Goal: Obtain resource: Obtain resource

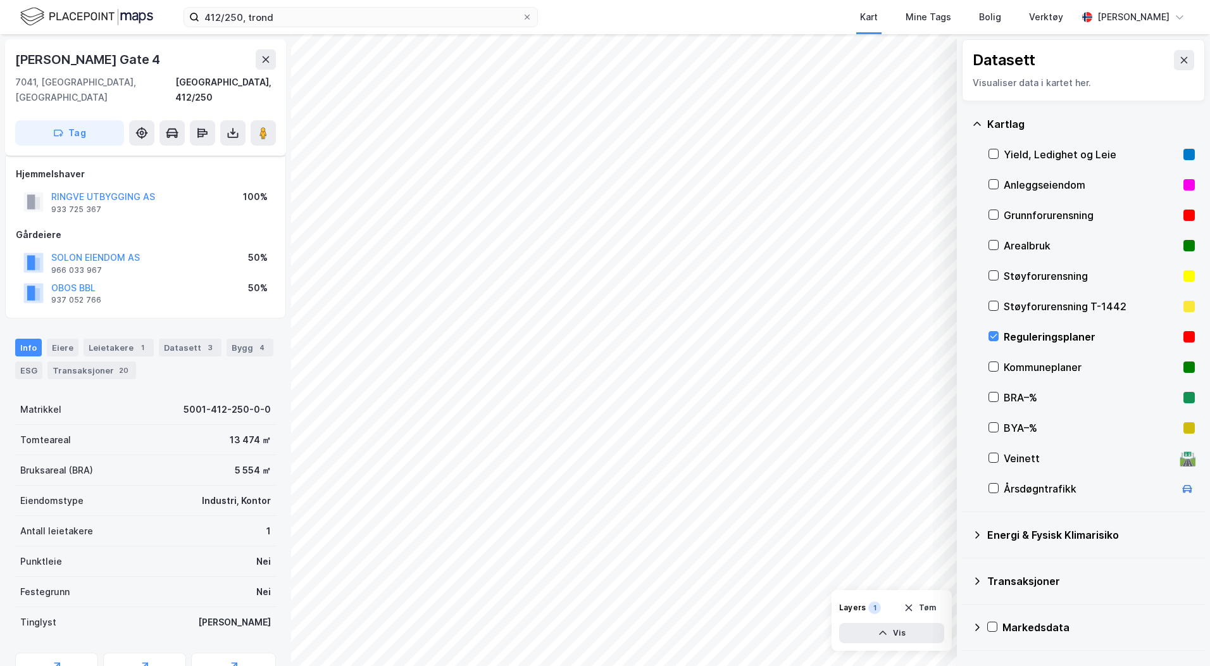
scroll to position [40, 0]
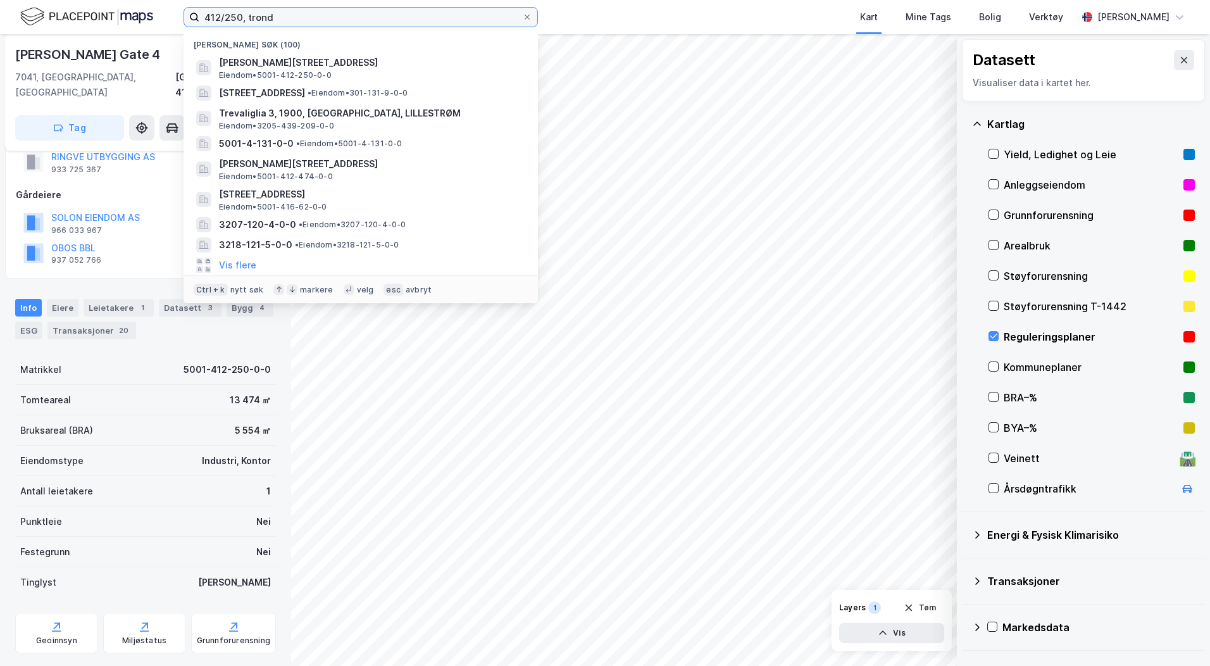
drag, startPoint x: 281, startPoint y: 22, endPoint x: 152, endPoint y: 20, distance: 129.1
click at [152, 20] on div "412/250, [PERSON_NAME] søk (100) [PERSON_NAME][STREET_ADDRESS] Eiendom • 5001-4…" at bounding box center [605, 17] width 1210 height 34
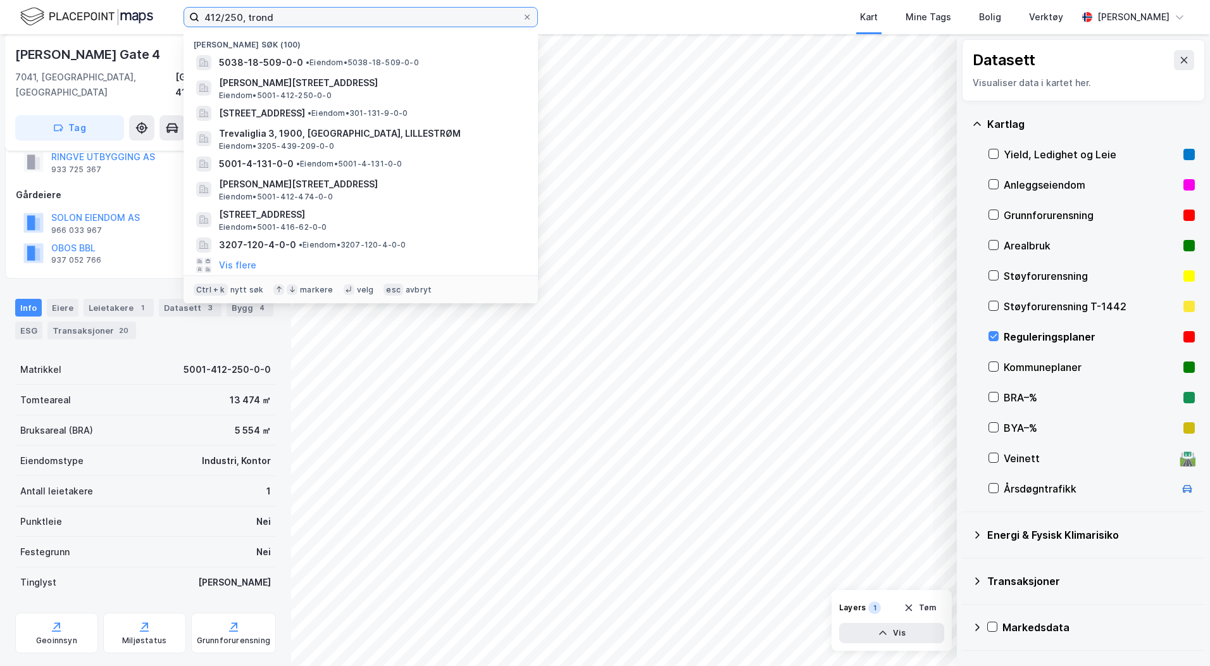
click at [276, 18] on input "412/250, trond" at bounding box center [360, 17] width 323 height 19
drag, startPoint x: 283, startPoint y: 18, endPoint x: 185, endPoint y: 18, distance: 97.5
click at [185, 18] on label "412/250, trond" at bounding box center [361, 17] width 354 height 20
click at [297, 15] on input "412/250, trond" at bounding box center [360, 17] width 323 height 19
drag, startPoint x: 296, startPoint y: 15, endPoint x: 159, endPoint y: 18, distance: 136.7
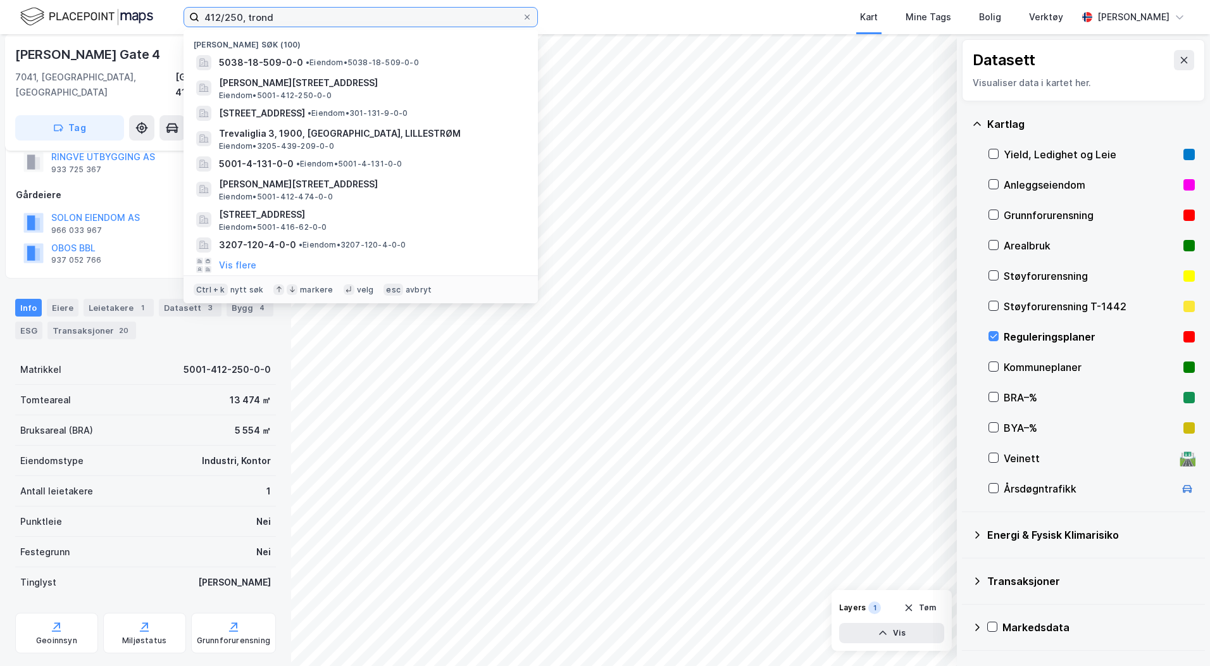
click at [159, 18] on div "412/250, trond Nylige søk (100) 5038-18-509-0-0 • Eiendom • 5038-18-509-0-0 Haa…" at bounding box center [605, 17] width 1210 height 34
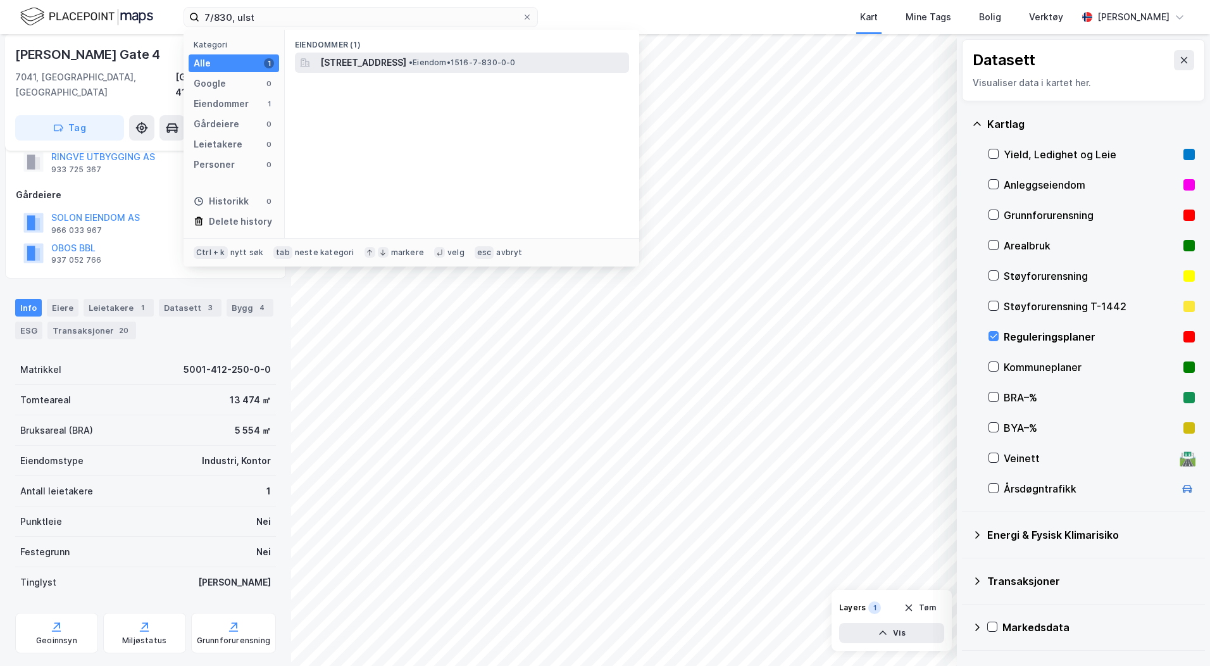
click at [406, 63] on span "Gjerdegata 15A, 6065, ULSTEINVIK, ULSTEIN" at bounding box center [363, 62] width 86 height 15
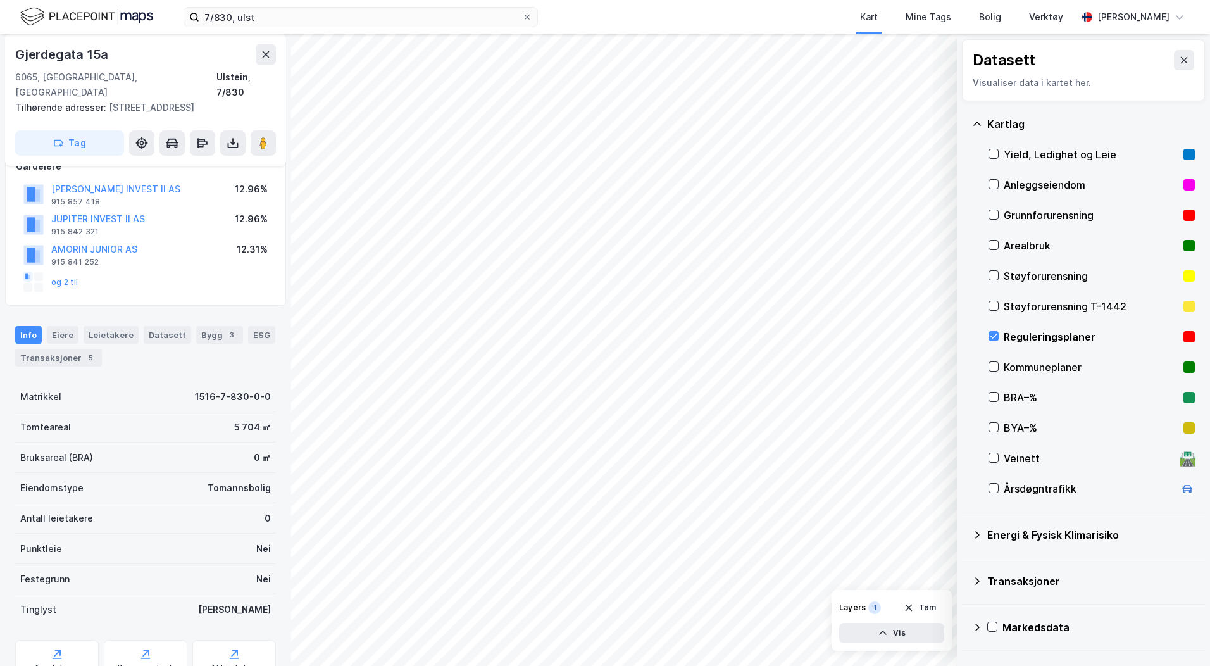
scroll to position [124, 0]
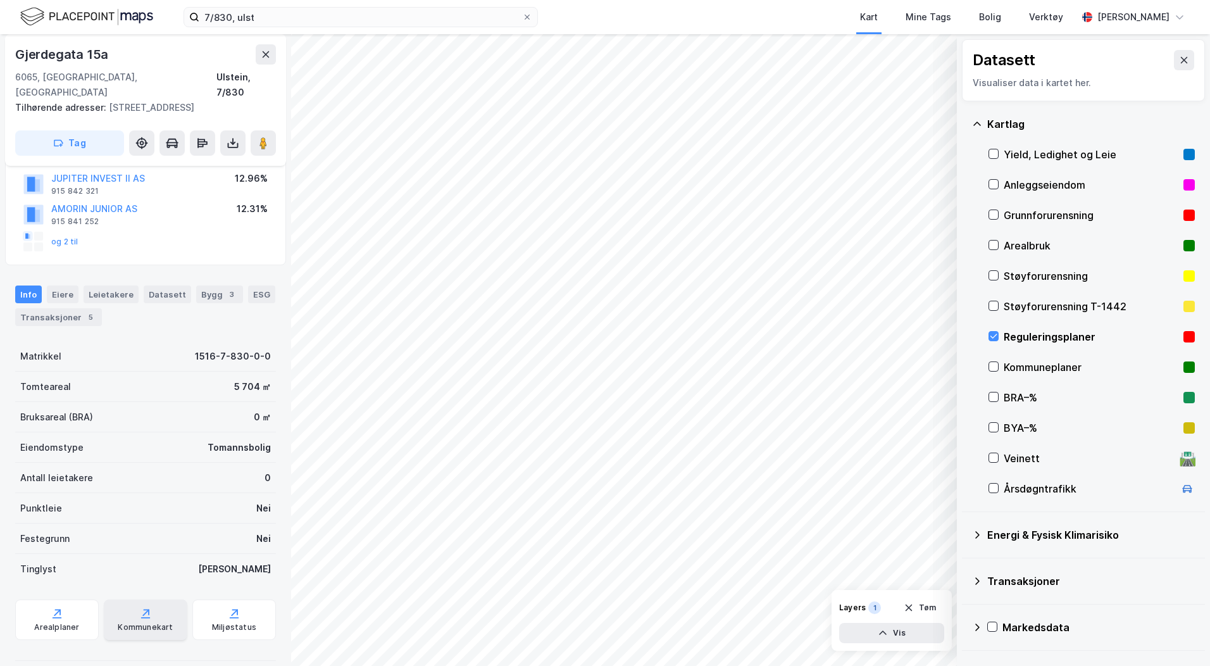
click at [153, 622] on div "Kommunekart" at bounding box center [145, 627] width 55 height 10
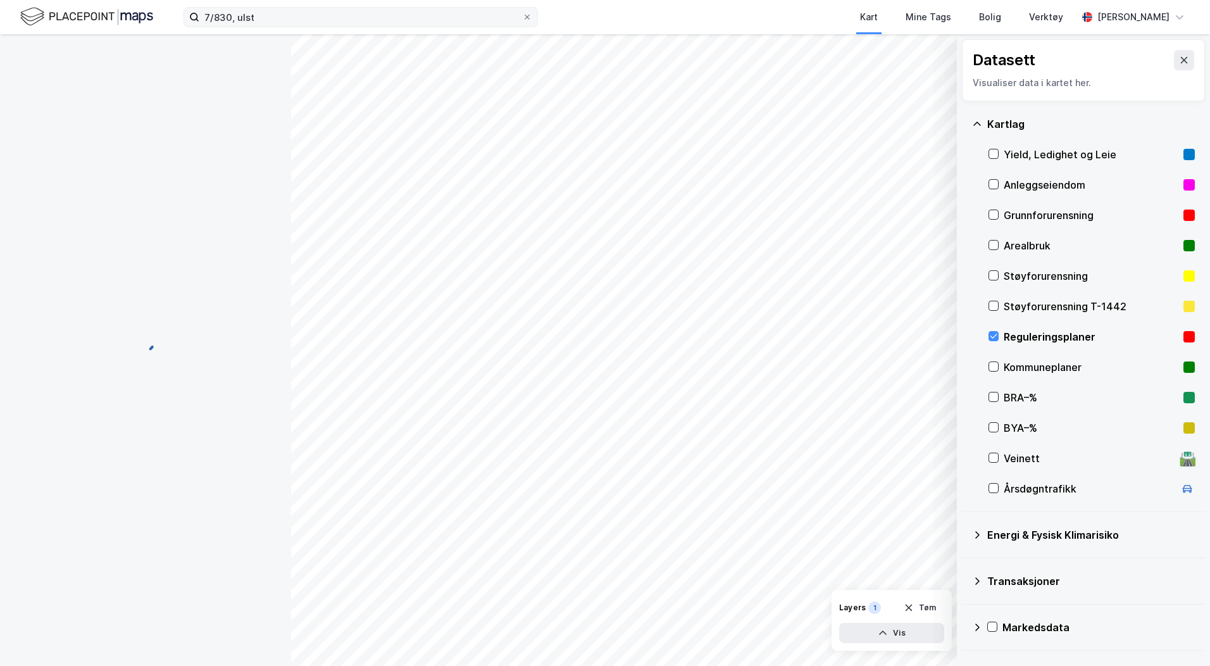
scroll to position [108, 0]
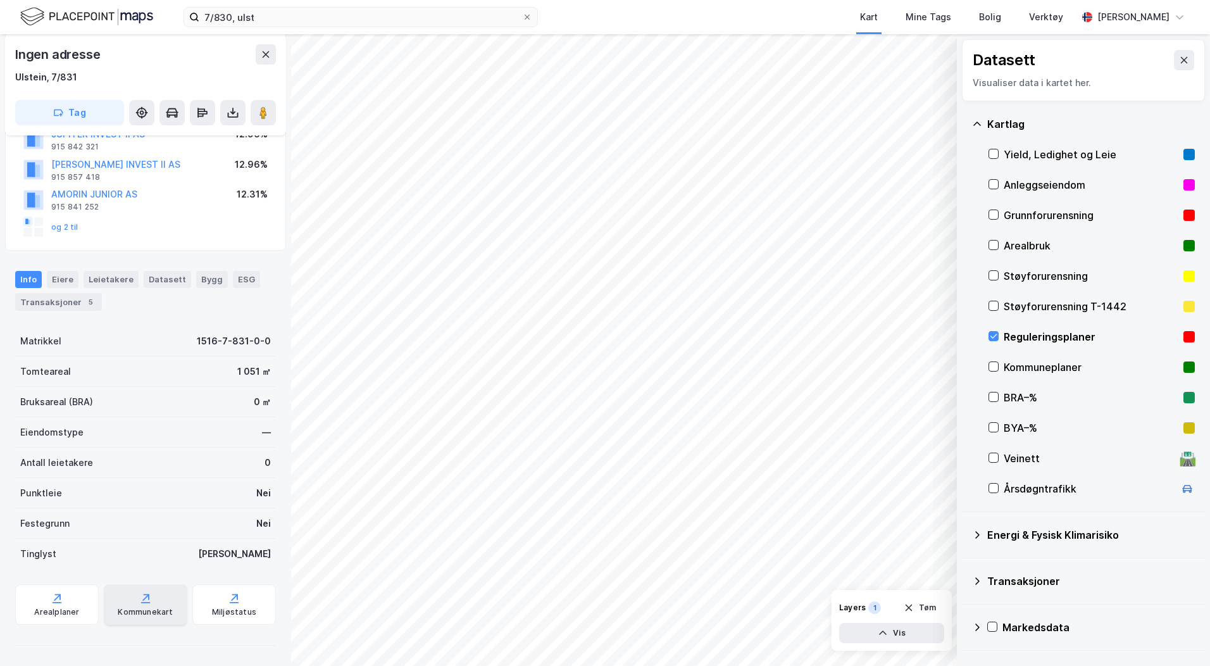
click at [139, 597] on icon at bounding box center [145, 598] width 13 height 13
click at [231, 112] on icon at bounding box center [232, 112] width 5 height 3
click at [215, 139] on div "Last ned grunnbok" at bounding box center [178, 138] width 135 height 20
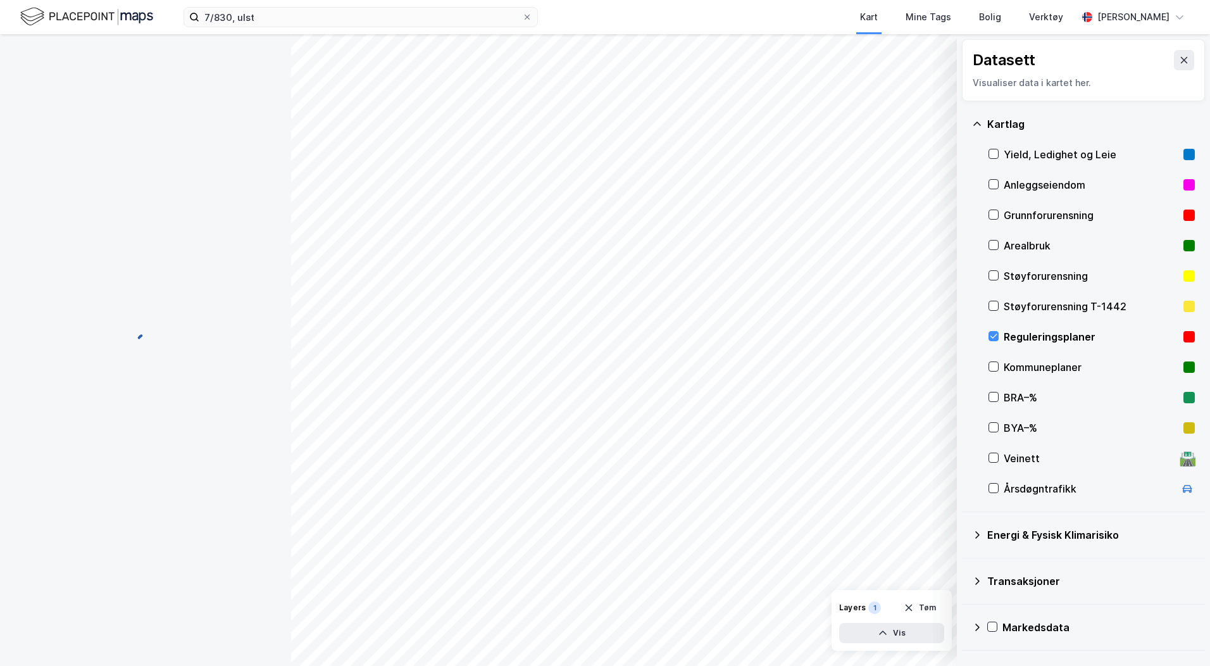
scroll to position [108, 0]
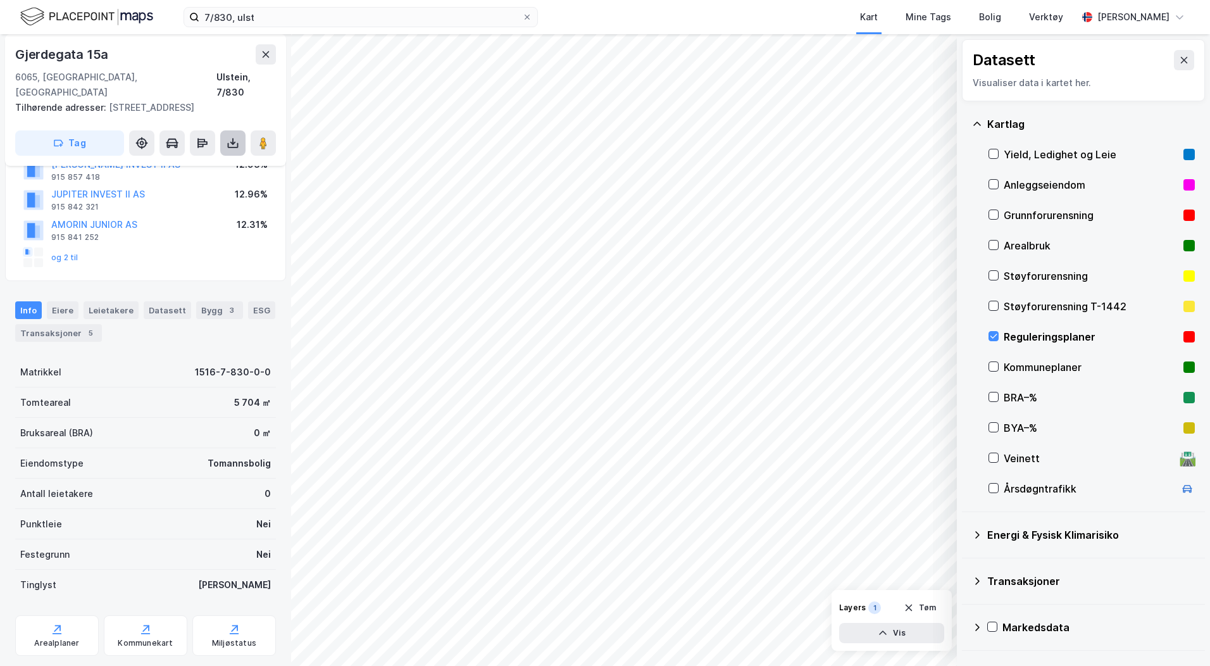
click at [230, 134] on button at bounding box center [232, 142] width 25 height 25
click at [207, 158] on div "Last ned grunnbok" at bounding box center [178, 168] width 135 height 20
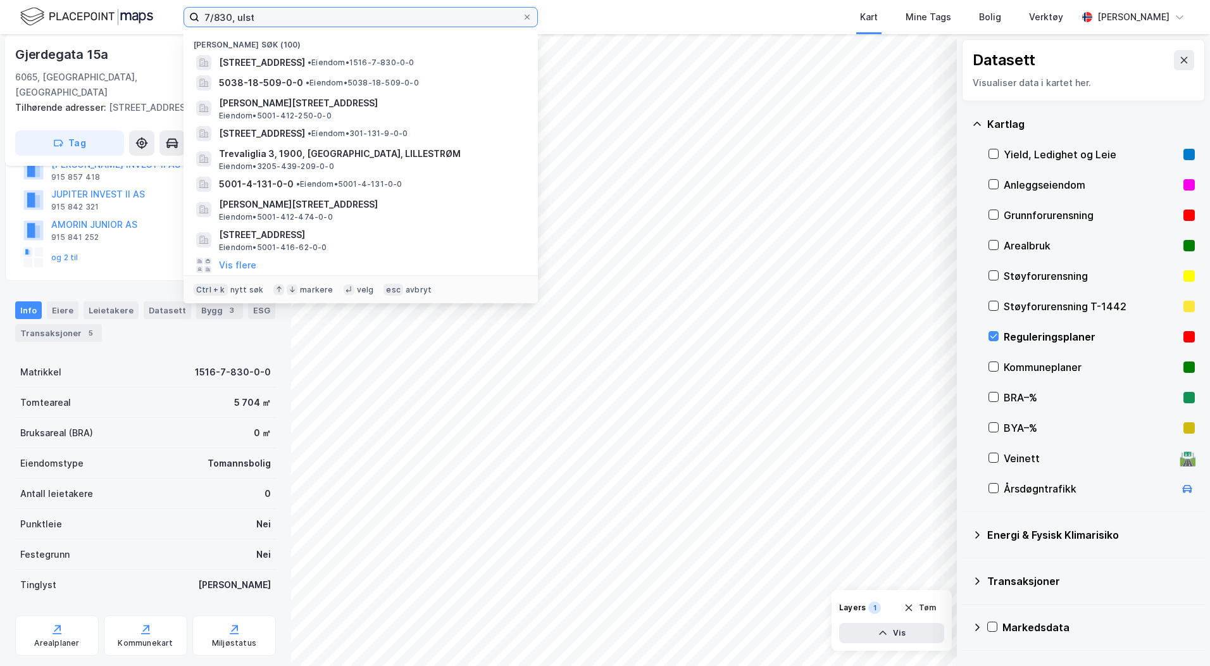
drag, startPoint x: 259, startPoint y: 16, endPoint x: 179, endPoint y: 13, distance: 79.8
click at [179, 13] on div "7/830, ulst Nylige søk (100) Gjerdegata 15A, 6065, ULSTEINVIK, ULSTEIN • Eiendo…" at bounding box center [605, 17] width 1210 height 34
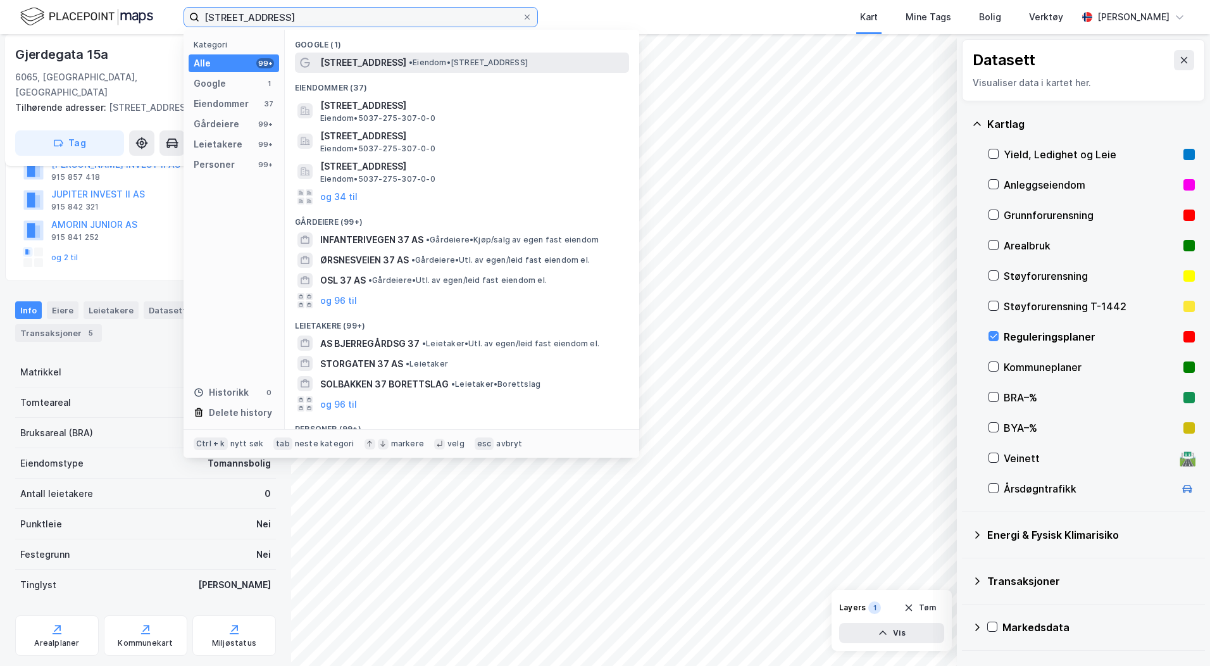
type input "ankolmvegen 37, verd"
click at [409, 63] on span "• Eiendom • Ankolmvegen 37, 7604 Levanger" at bounding box center [468, 63] width 119 height 10
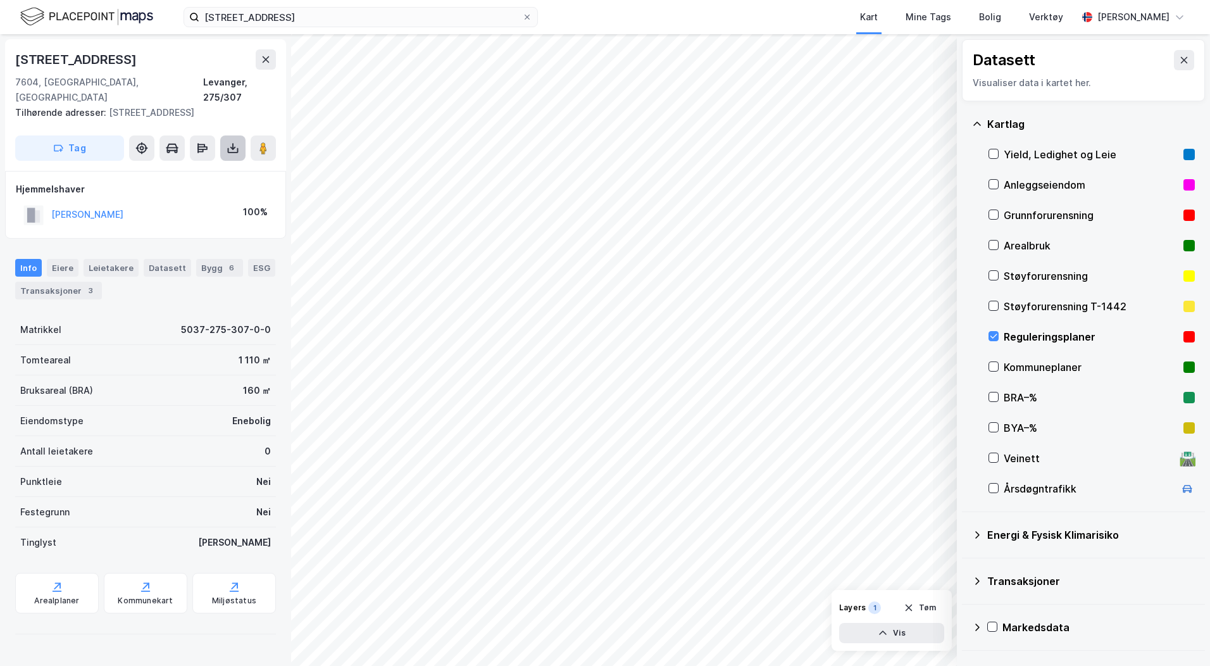
click at [233, 143] on icon at bounding box center [232, 146] width 1 height 7
click at [156, 168] on div "Last ned grunnbok" at bounding box center [170, 173] width 73 height 10
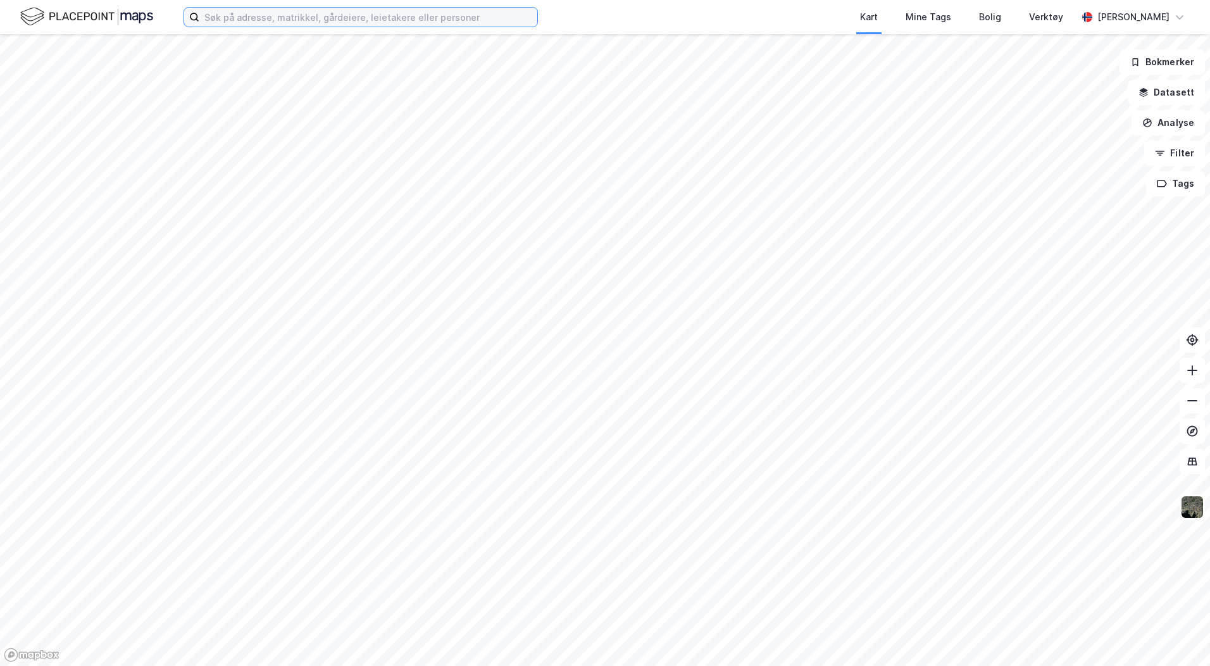
click at [298, 16] on input at bounding box center [368, 17] width 338 height 19
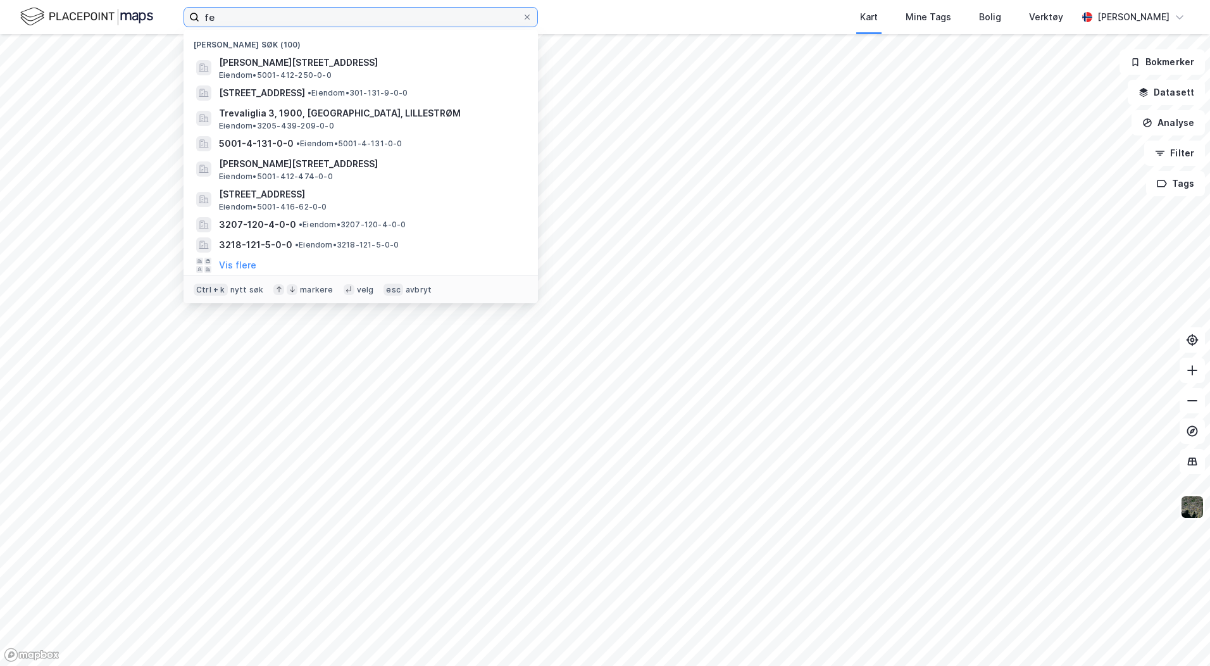
type input "f"
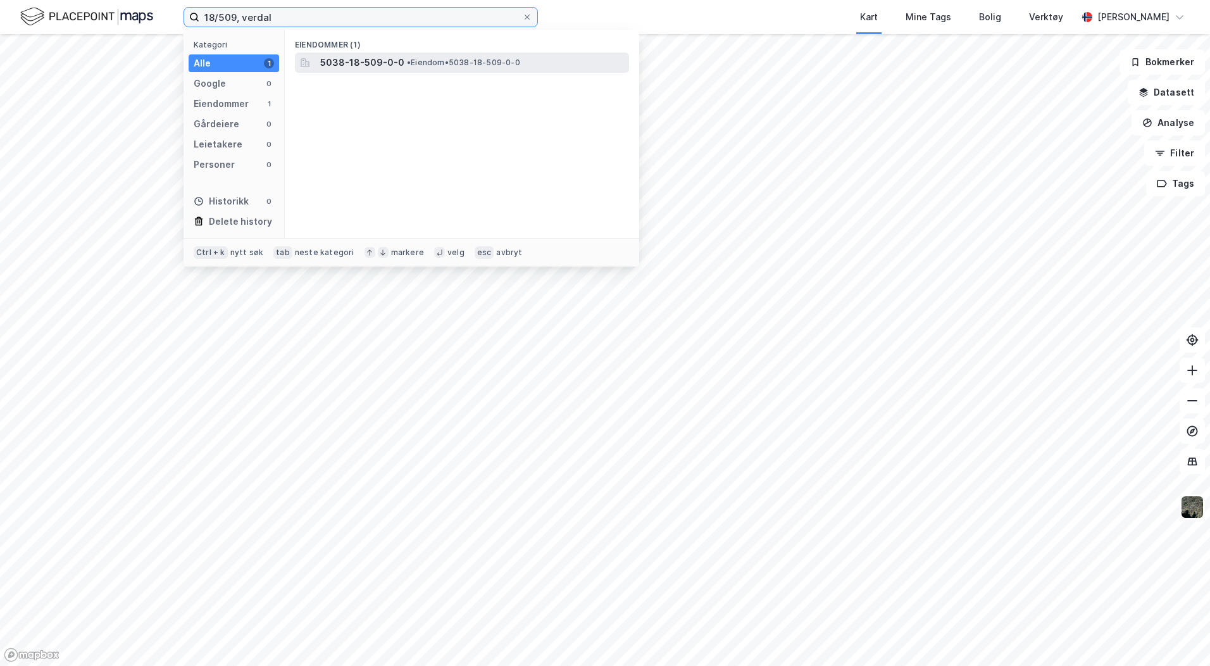
type input "18/509, verdal"
click at [351, 58] on span "5038-18-509-0-0" at bounding box center [362, 62] width 84 height 15
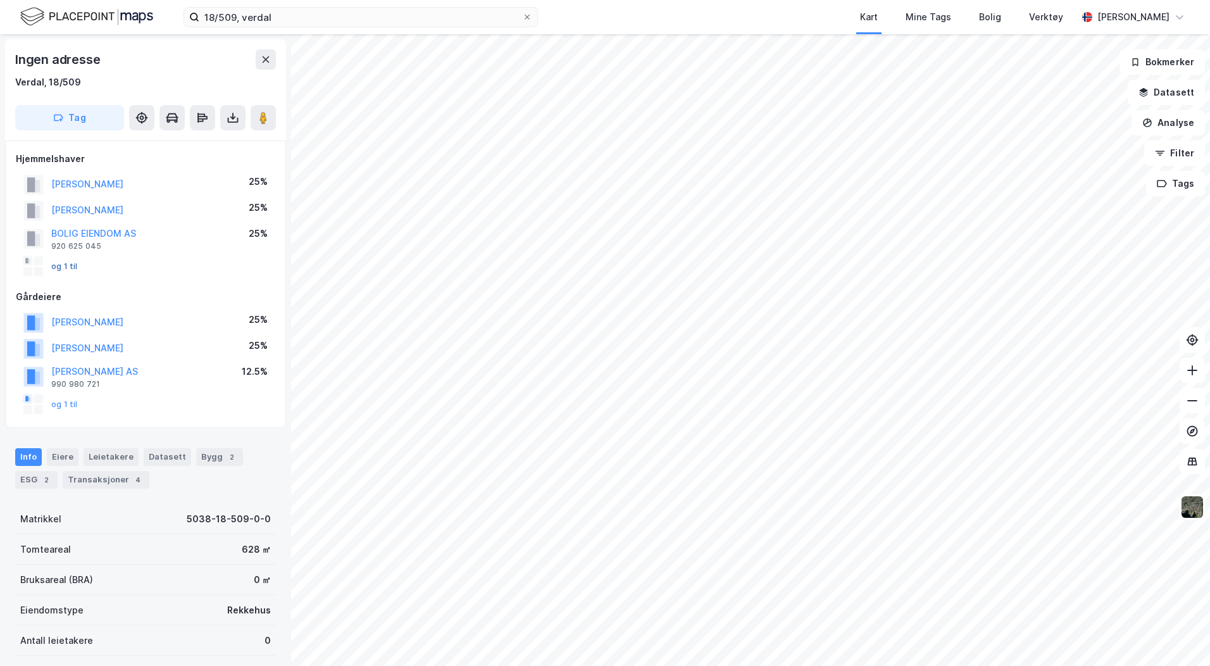
click at [0, 0] on button "og 1 til" at bounding box center [0, 0] width 0 height 0
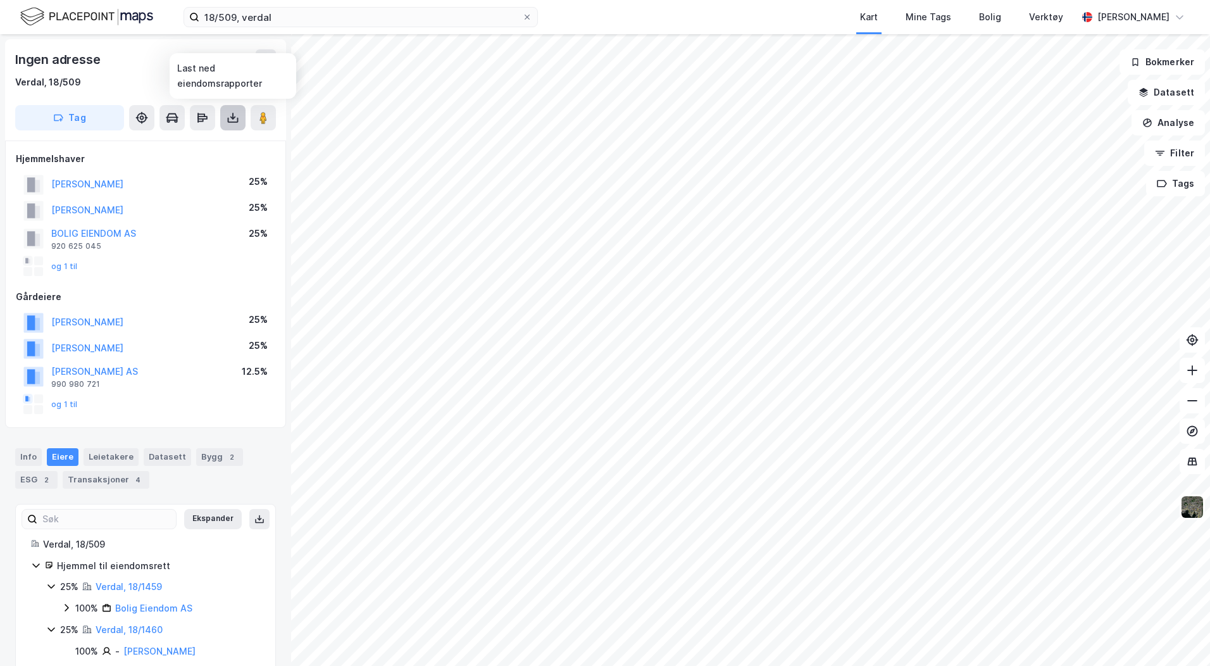
click at [231, 123] on icon at bounding box center [233, 117] width 13 height 13
click at [190, 146] on div "Last ned grunnbok" at bounding box center [170, 143] width 73 height 10
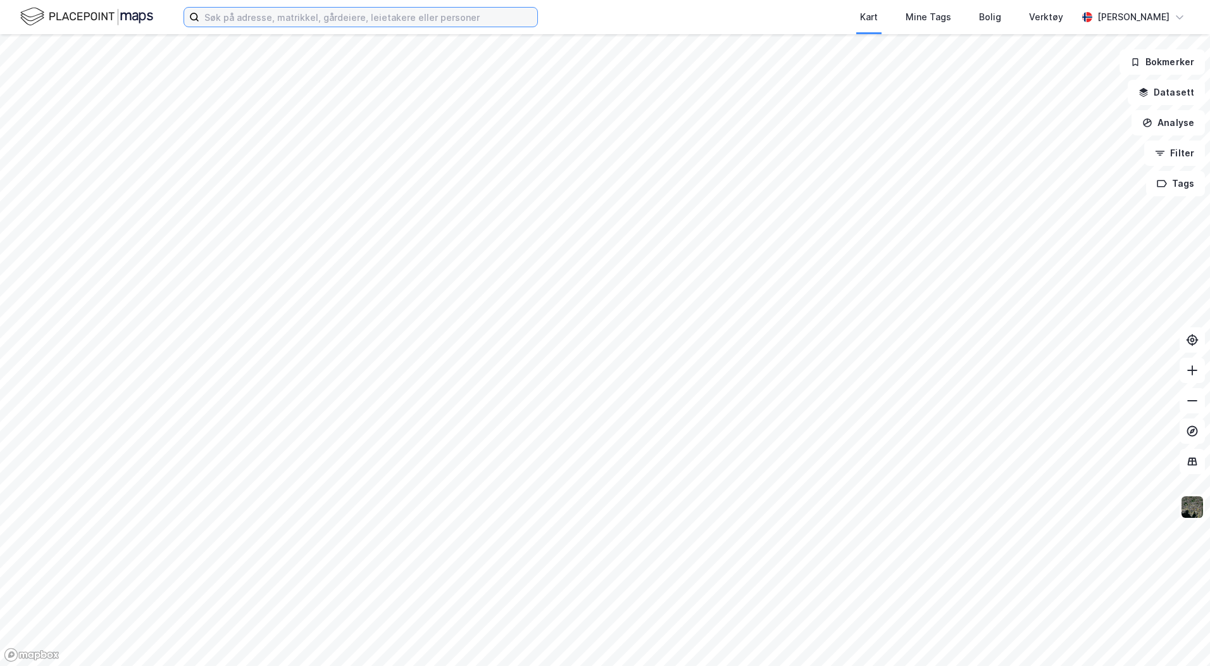
click at [225, 21] on input at bounding box center [368, 17] width 338 height 19
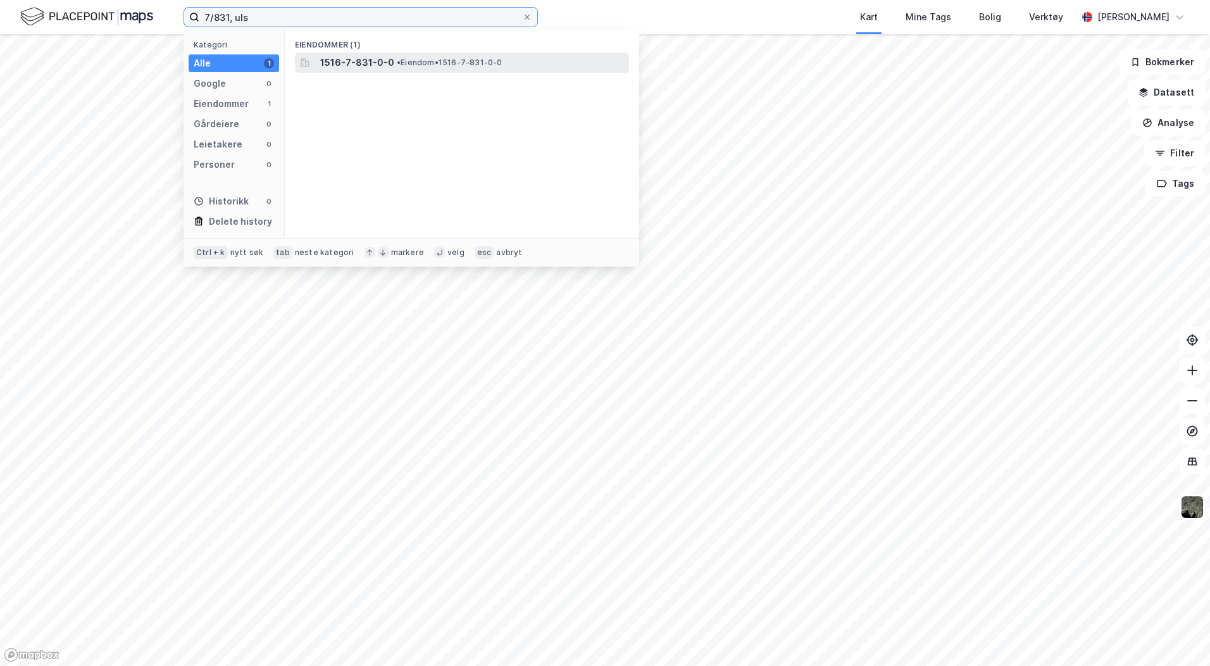
type input "7/831, uls"
click at [381, 58] on span "1516-7-831-0-0" at bounding box center [357, 62] width 74 height 15
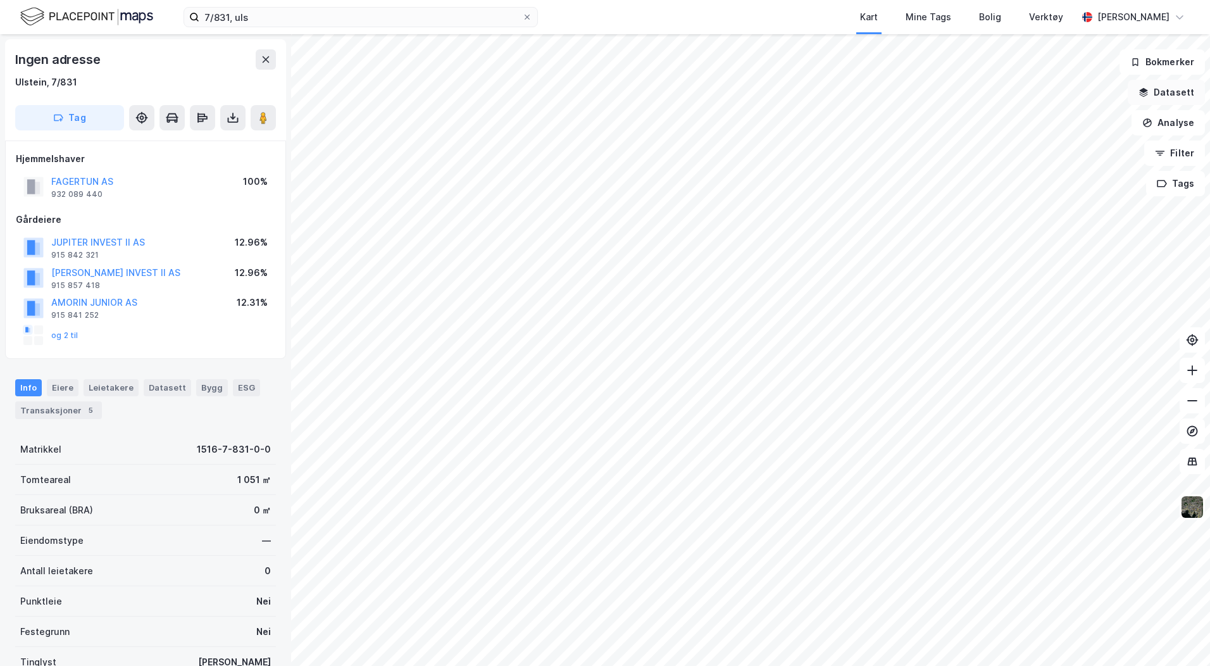
click at [1149, 87] on icon "button" at bounding box center [1143, 92] width 10 height 10
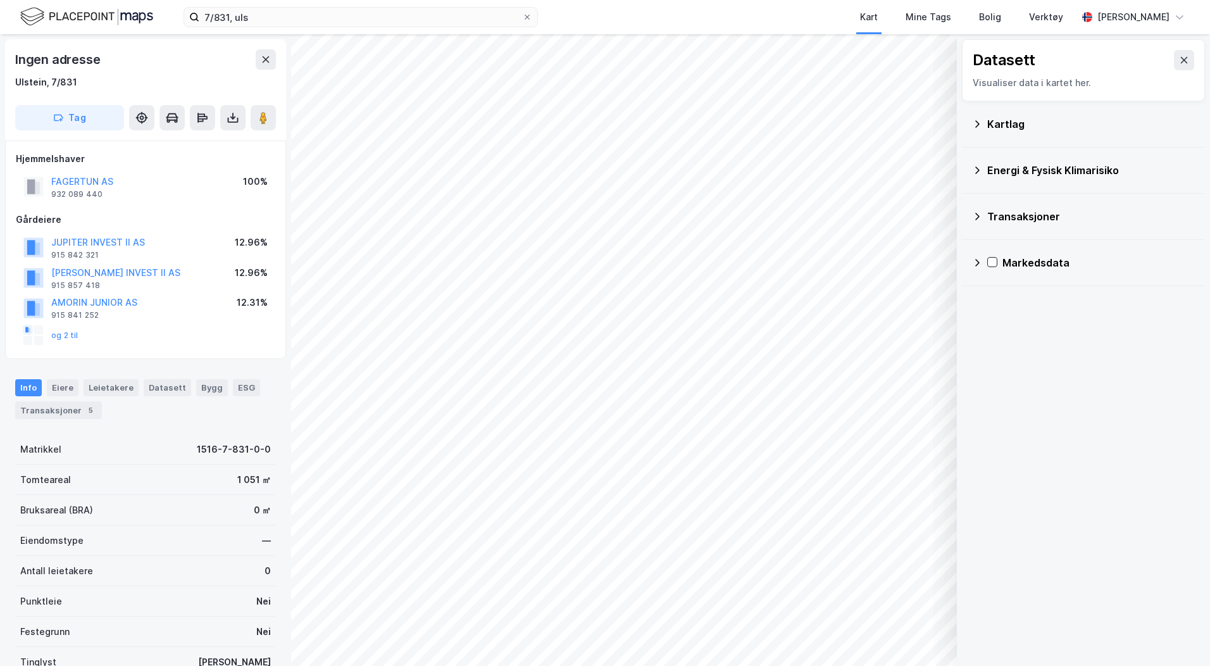
click at [990, 117] on div "Kartlag" at bounding box center [1091, 123] width 208 height 15
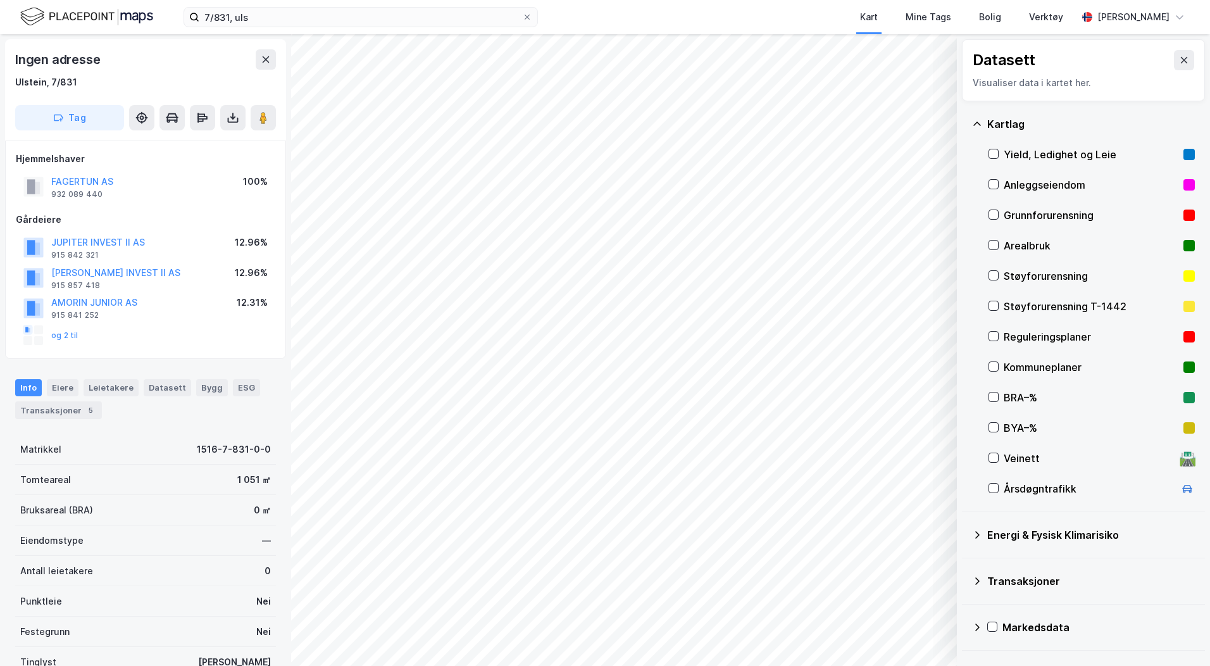
click at [1010, 335] on div "Reguleringsplaner" at bounding box center [1091, 336] width 175 height 15
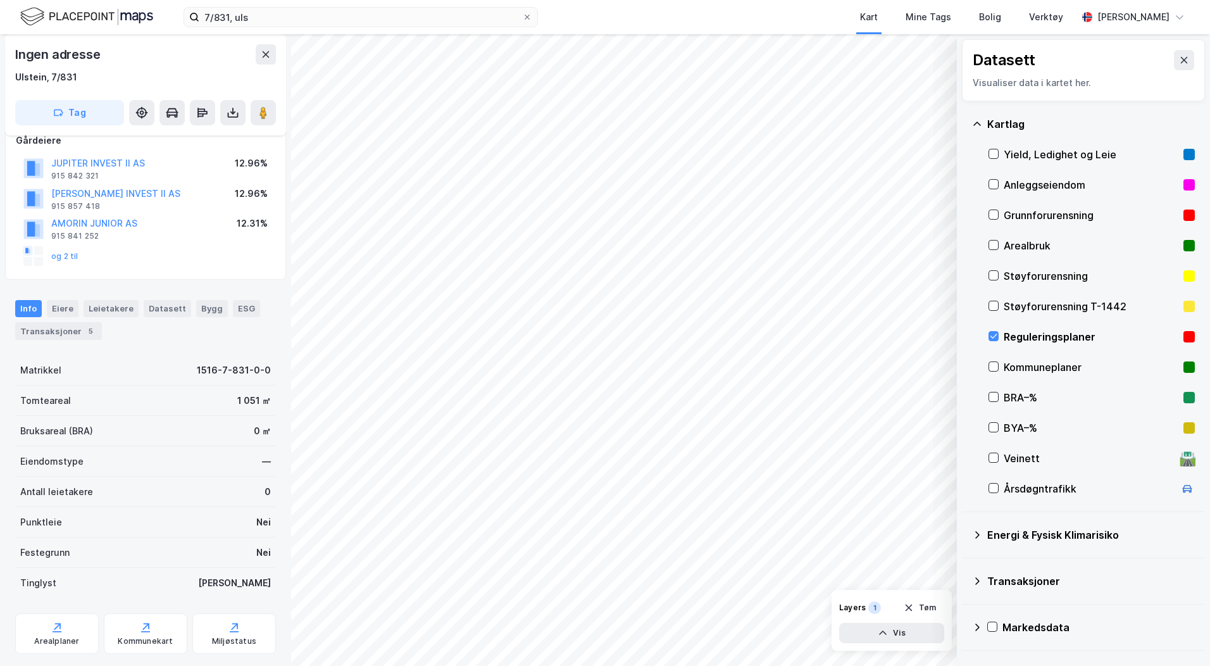
scroll to position [108, 0]
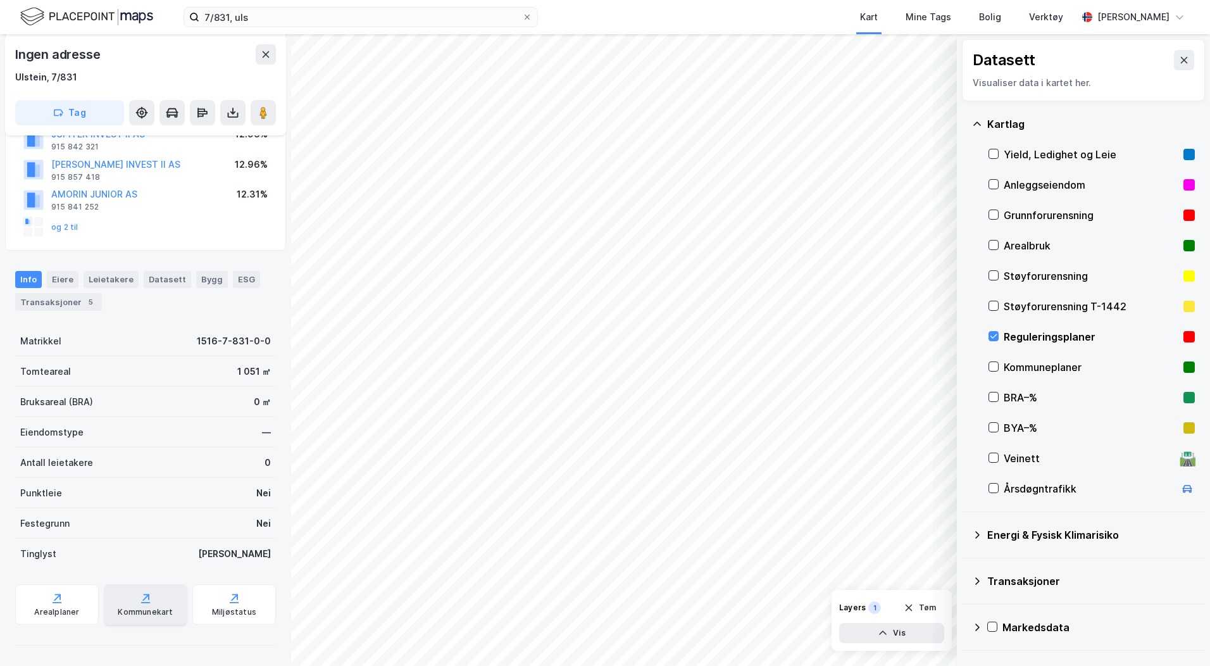
click at [132, 601] on div "Kommunekart" at bounding box center [146, 604] width 84 height 41
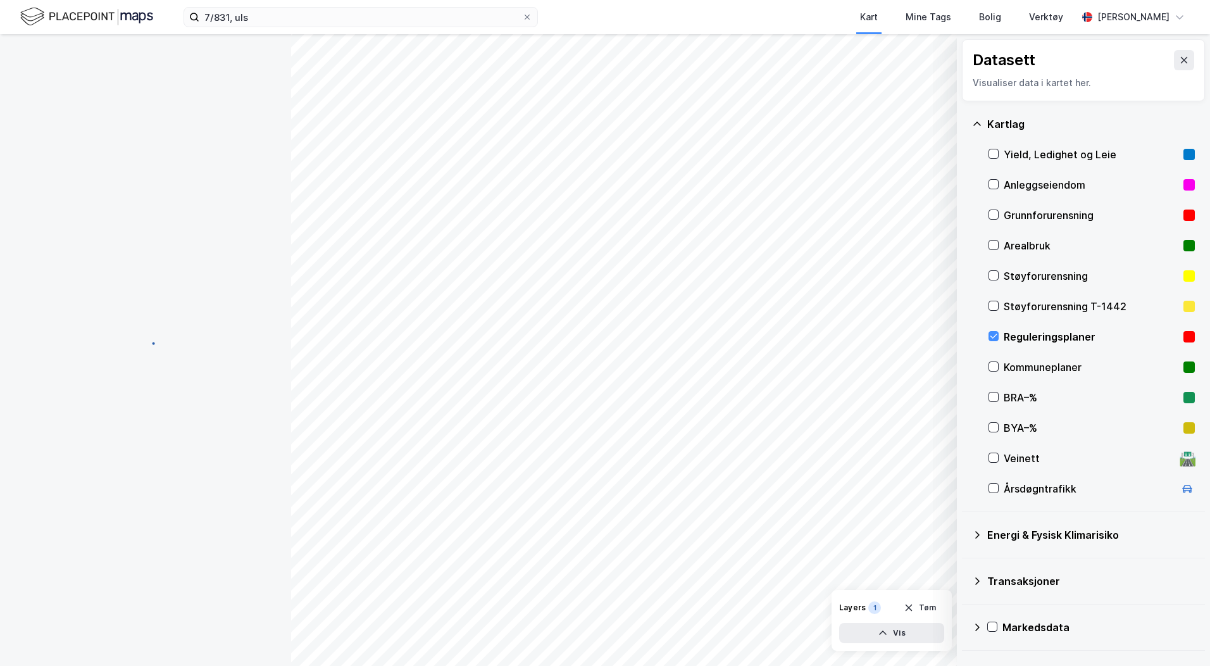
scroll to position [1, 0]
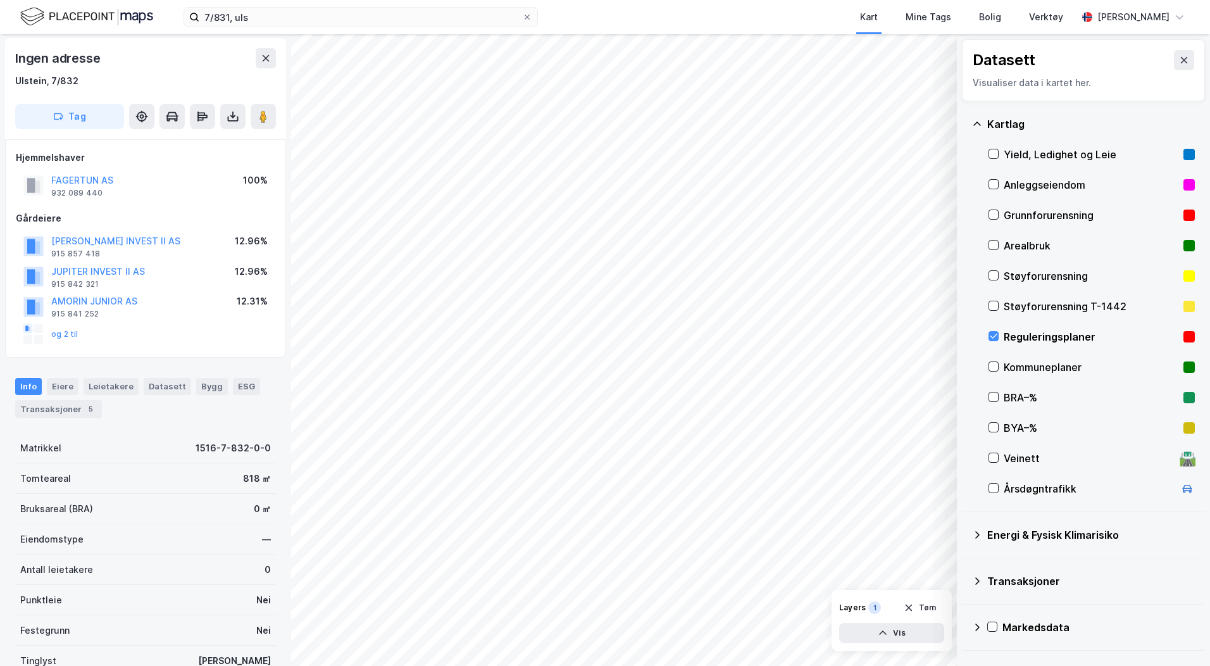
scroll to position [1, 0]
